Goal: Information Seeking & Learning: Learn about a topic

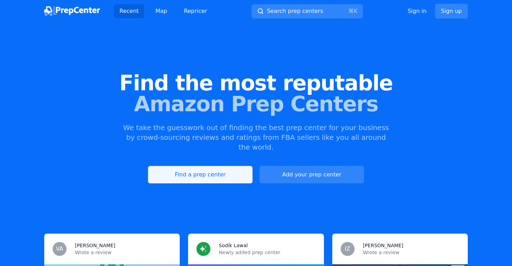
click at [178, 166] on link "Find a prep center" at bounding box center [200, 174] width 105 height 17
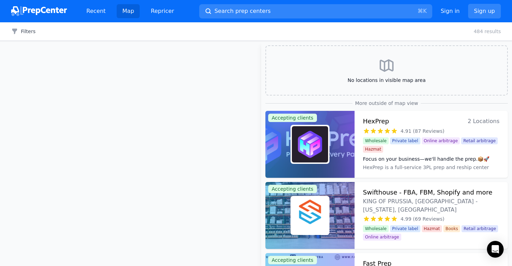
click at [15, 26] on div "Filters Clear all 484 results" at bounding box center [256, 31] width 512 height 18
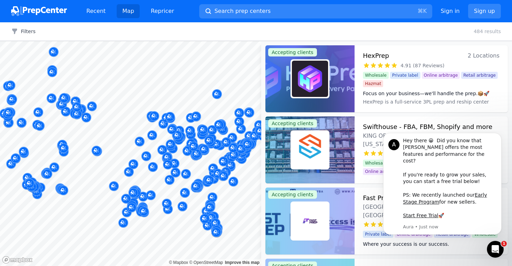
click at [496, 247] on icon "Open Intercom Messenger" at bounding box center [494, 248] width 11 height 11
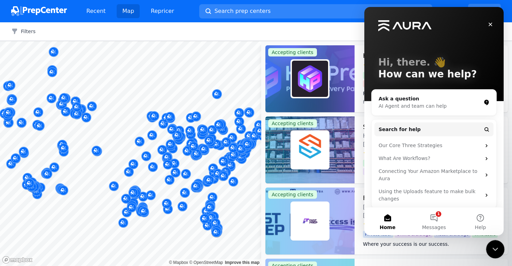
click at [496, 247] on icon "Close Intercom Messenger" at bounding box center [494, 248] width 5 height 3
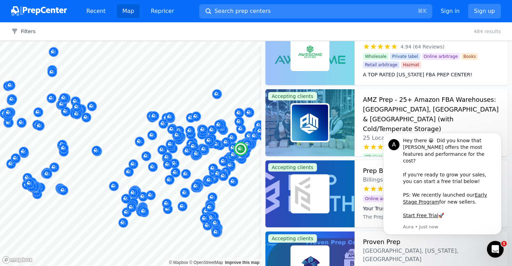
scroll to position [246, 0]
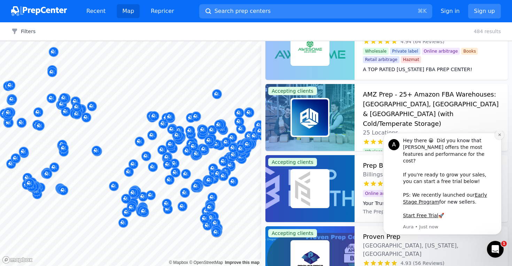
click at [498, 137] on icon "Dismiss notification" at bounding box center [500, 135] width 4 height 4
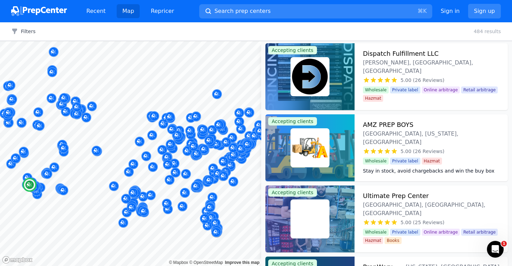
scroll to position [856, 0]
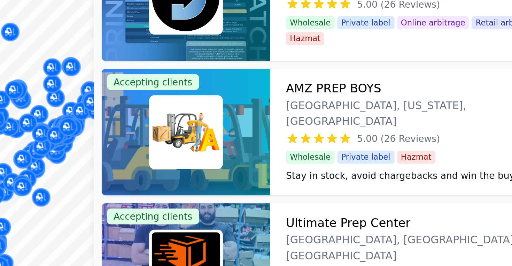
click at [437, 167] on dt "Stay in stock, avoid chargebacks and win the buy box with AMZ PREP BOYS and ful…" at bounding box center [431, 181] width 137 height 28
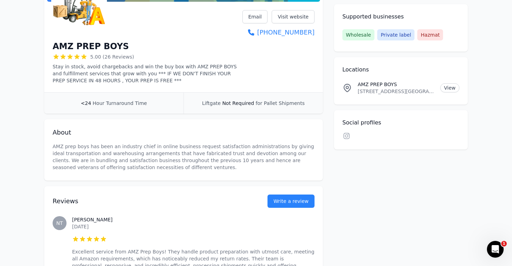
scroll to position [112, 0]
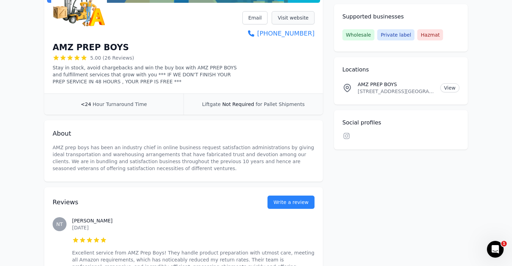
click at [292, 18] on link "Visit website" at bounding box center [293, 17] width 43 height 13
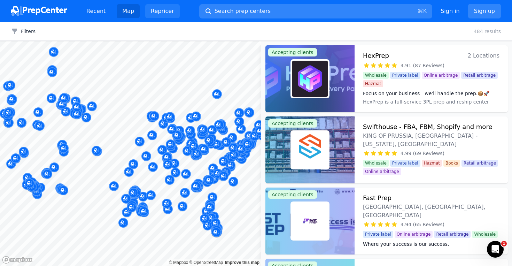
click at [147, 8] on link "Repricer" at bounding box center [162, 11] width 34 height 14
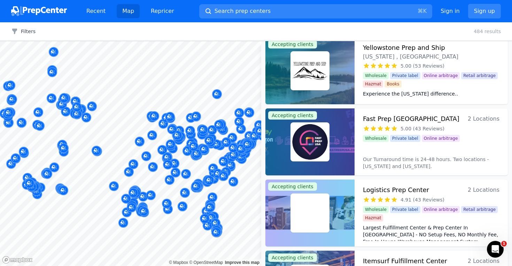
scroll to position [506, 0]
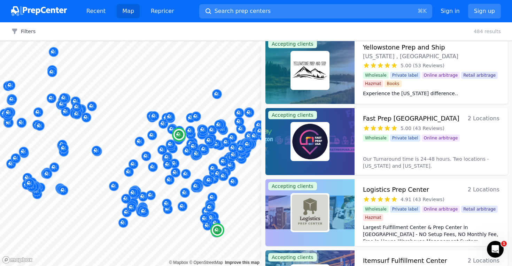
click at [340, 148] on div at bounding box center [310, 141] width 89 height 67
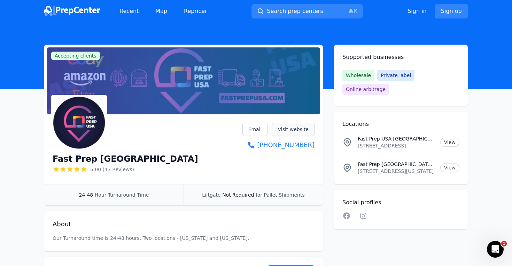
click at [302, 130] on link "Visit website" at bounding box center [293, 129] width 43 height 13
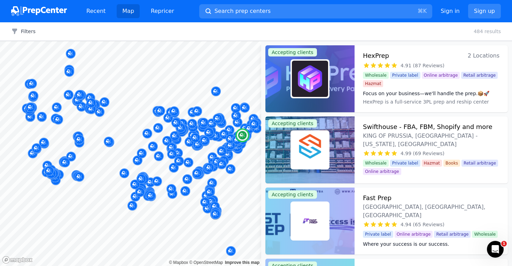
click at [417, 202] on div "Fast Prep [GEOGRAPHIC_DATA], [GEOGRAPHIC_DATA], [GEOGRAPHIC_DATA]" at bounding box center [431, 206] width 137 height 26
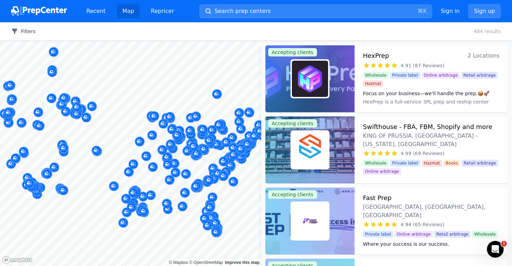
click at [24, 31] on button "Filters" at bounding box center [23, 31] width 24 height 7
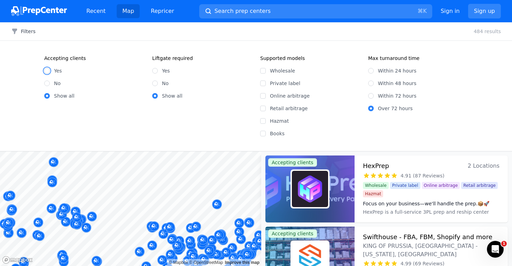
click at [48, 72] on input "Yes" at bounding box center [47, 71] width 6 height 6
radio input "true"
click at [275, 99] on label "Online arbitrage" at bounding box center [315, 95] width 90 height 7
click at [266, 99] on input "Online arbitrage" at bounding box center [263, 96] width 6 height 6
checkbox input "true"
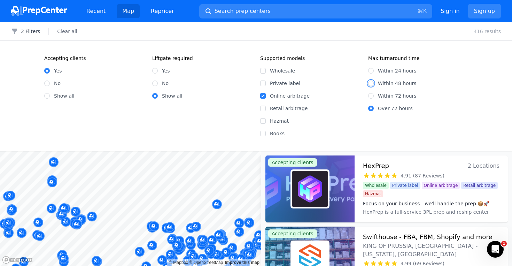
click at [371, 83] on input "Within 48 hours" at bounding box center [371, 83] width 6 height 6
radio input "true"
click at [29, 35] on div "3 Filters Clear all 368 results" at bounding box center [256, 31] width 512 height 18
click at [18, 29] on button "3 Filters" at bounding box center [25, 31] width 29 height 7
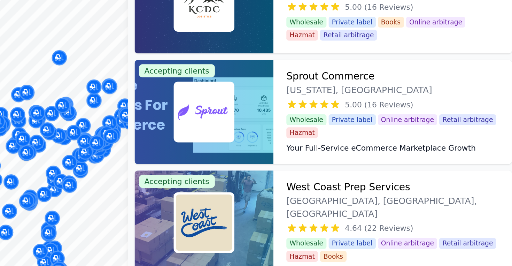
scroll to position [1231, 0]
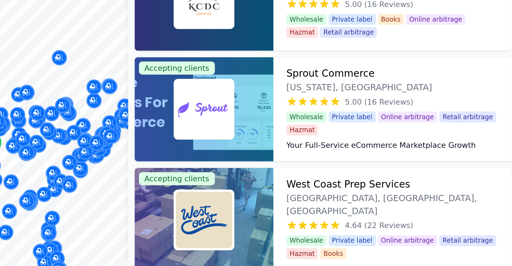
click at [429, 162] on dd "Sprout is your full-service eCommerce Marketplace growth engine. ​ Accelerating…" at bounding box center [431, 169] width 137 height 14
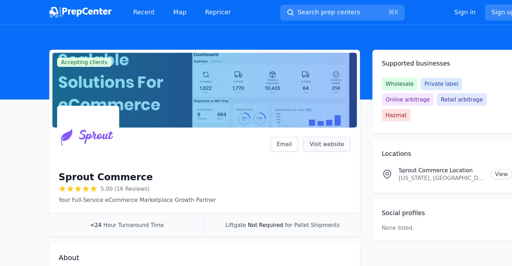
click at [292, 128] on link "Visit website" at bounding box center [293, 129] width 43 height 13
